Goal: Transaction & Acquisition: Subscribe to service/newsletter

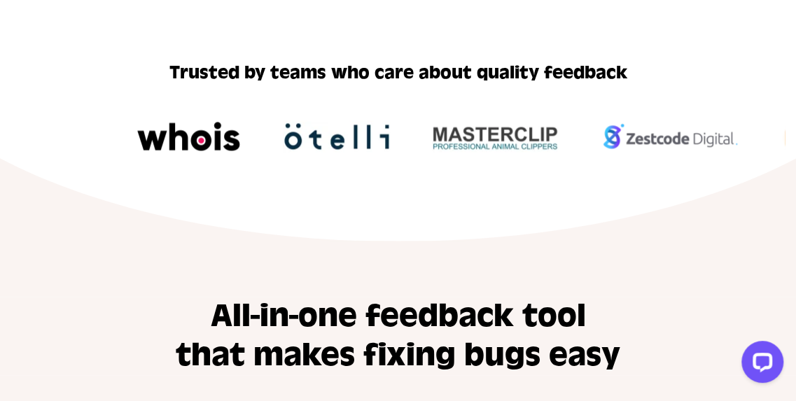
scroll to position [770, 0]
